Goal: Information Seeking & Learning: Learn about a topic

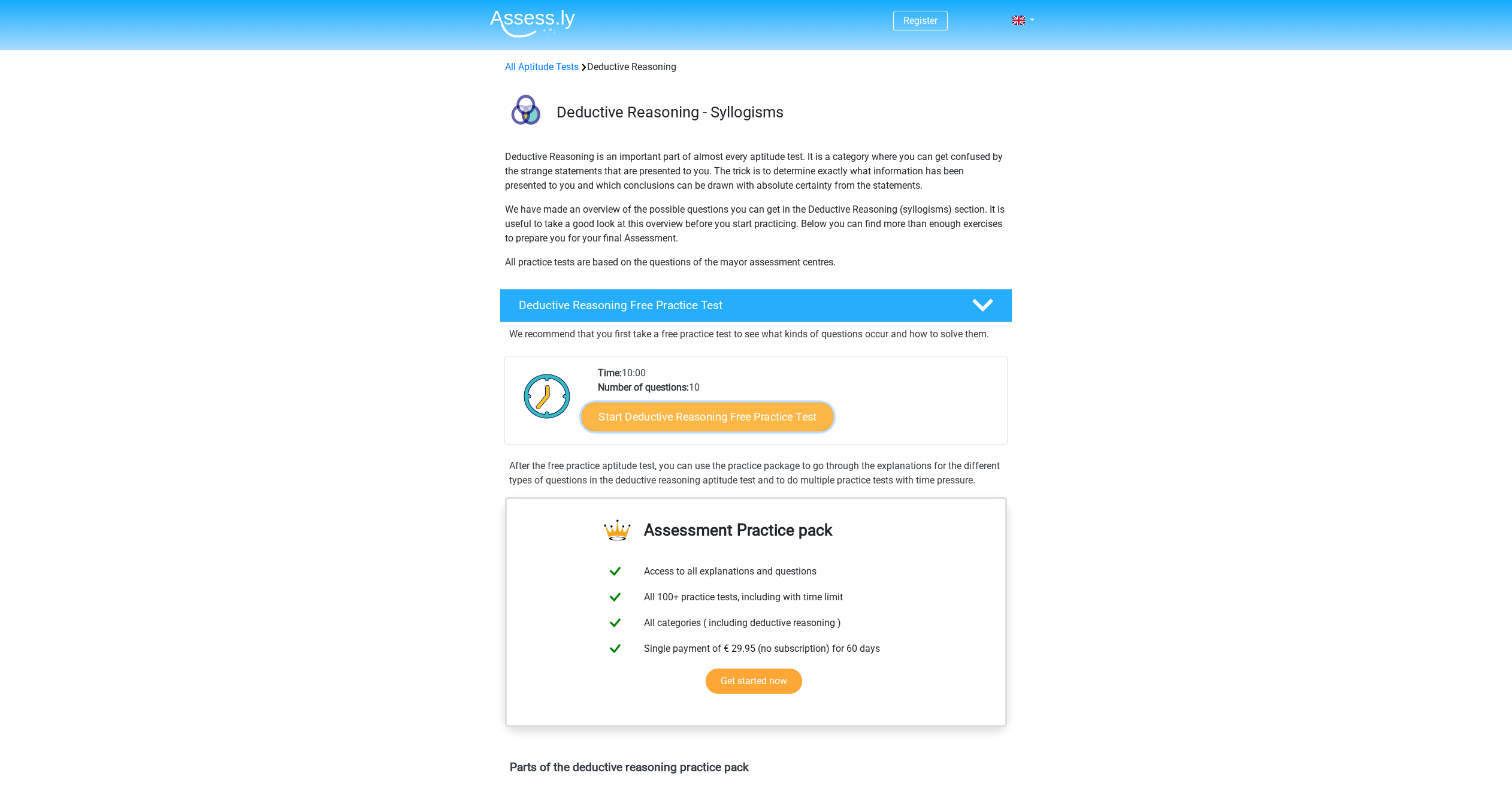
click at [659, 424] on link "Start Deductive Reasoning Free Practice Test" at bounding box center [708, 416] width 252 height 29
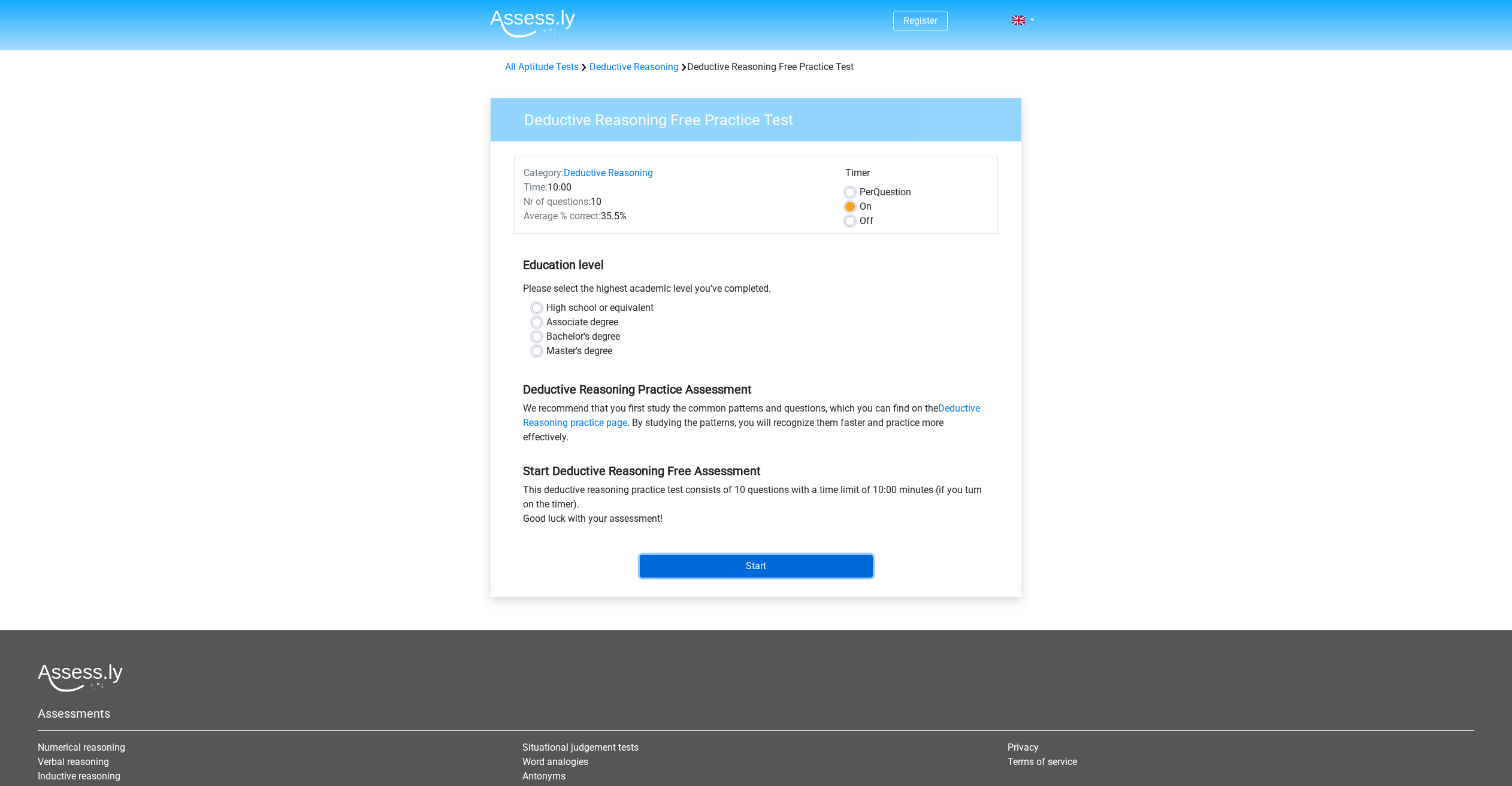
click at [695, 556] on input "Start" at bounding box center [756, 566] width 233 height 23
click at [547, 307] on label "High school or equivalent" at bounding box center [600, 308] width 107 height 15
click at [541, 307] on input "High school or equivalent" at bounding box center [536, 307] width 9 height 12
radio input "true"
click at [747, 561] on input "Start" at bounding box center [756, 566] width 233 height 23
